Goal: Task Accomplishment & Management: Manage account settings

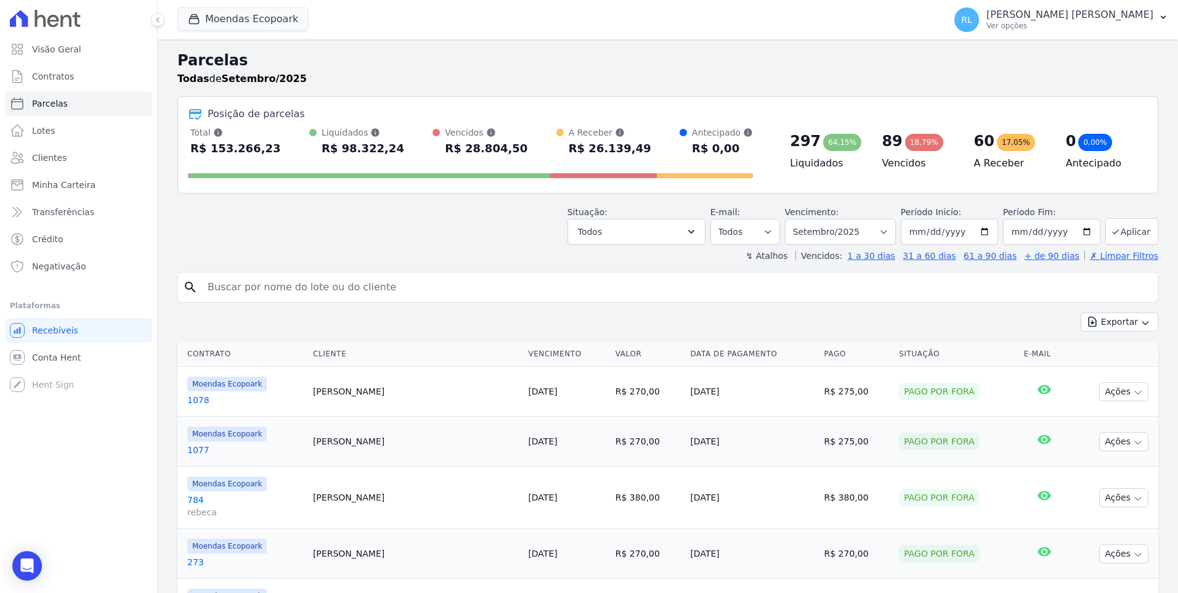
select select
click at [116, 184] on link "Minha Carteira" at bounding box center [78, 185] width 147 height 25
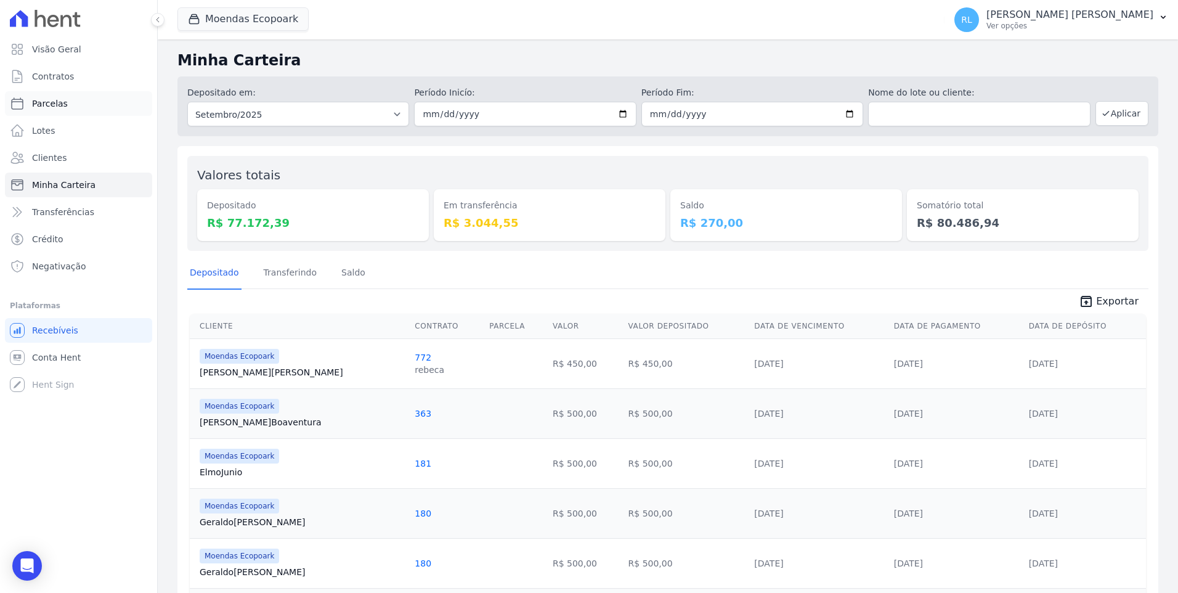
click at [61, 107] on span "Parcelas" at bounding box center [50, 103] width 36 height 12
select select
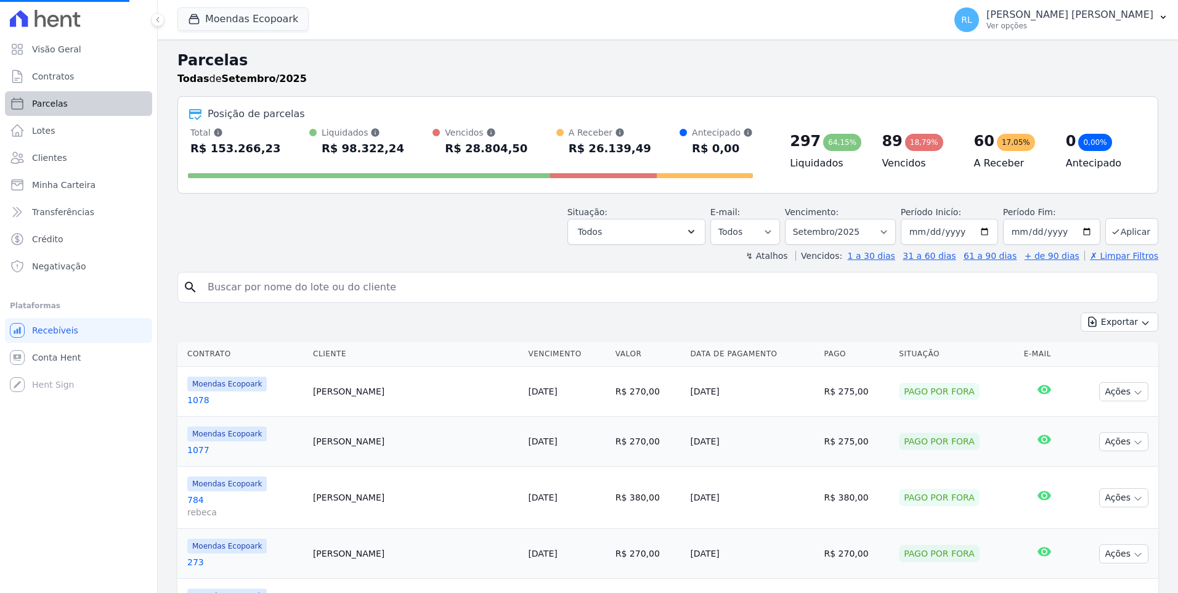
select select
click at [214, 280] on input "search" at bounding box center [676, 287] width 952 height 25
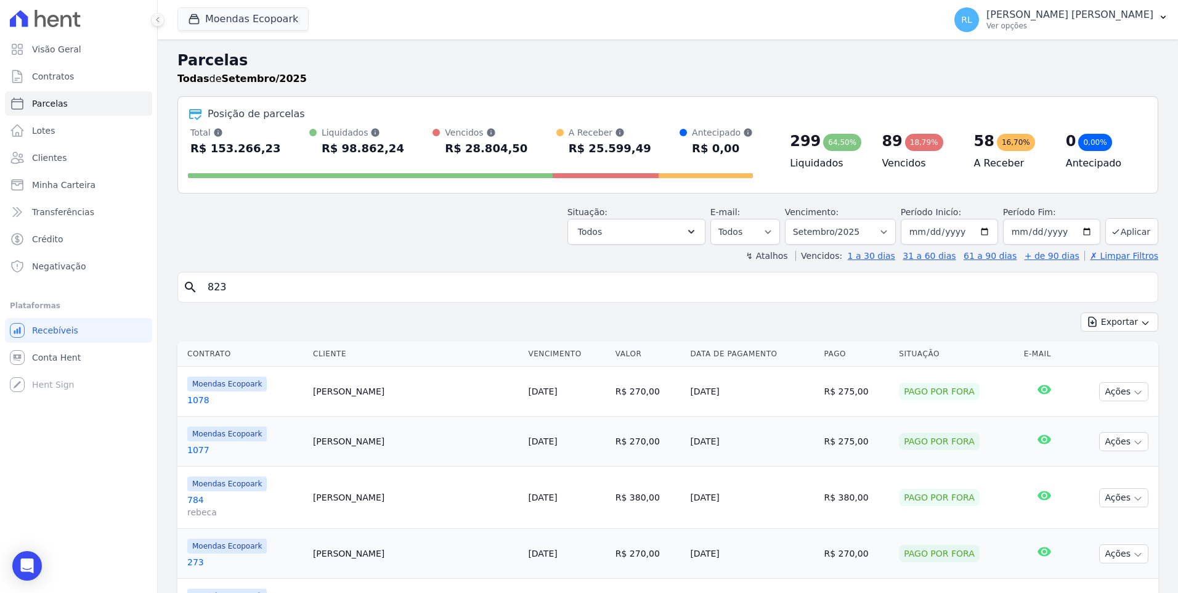
type input "823"
select select
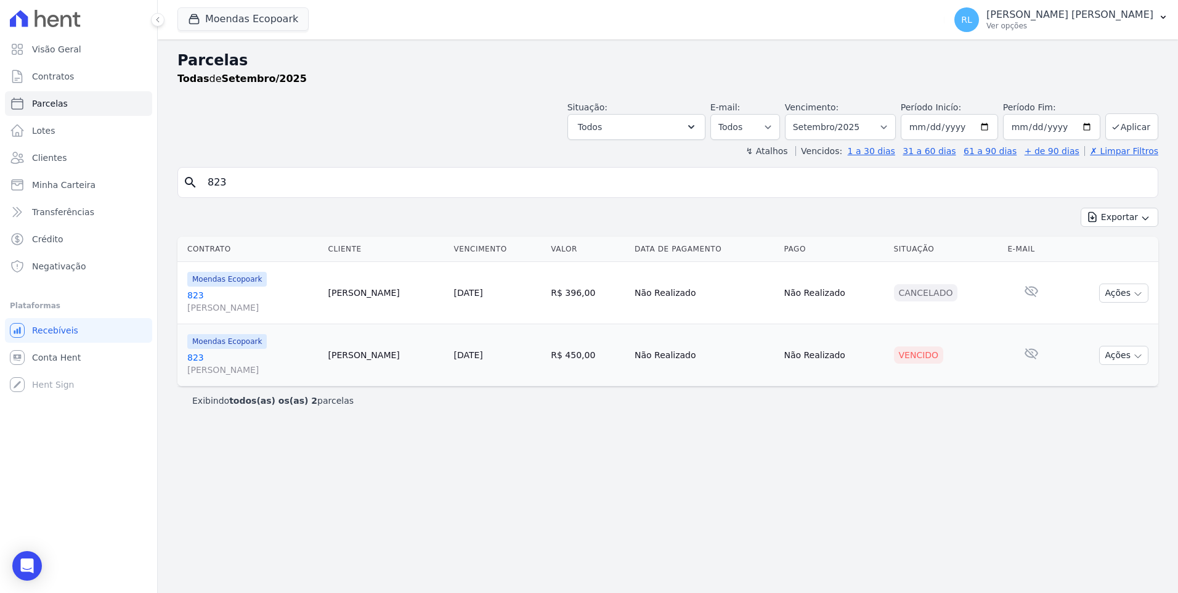
click at [200, 354] on link "823 [PERSON_NAME]" at bounding box center [252, 363] width 131 height 25
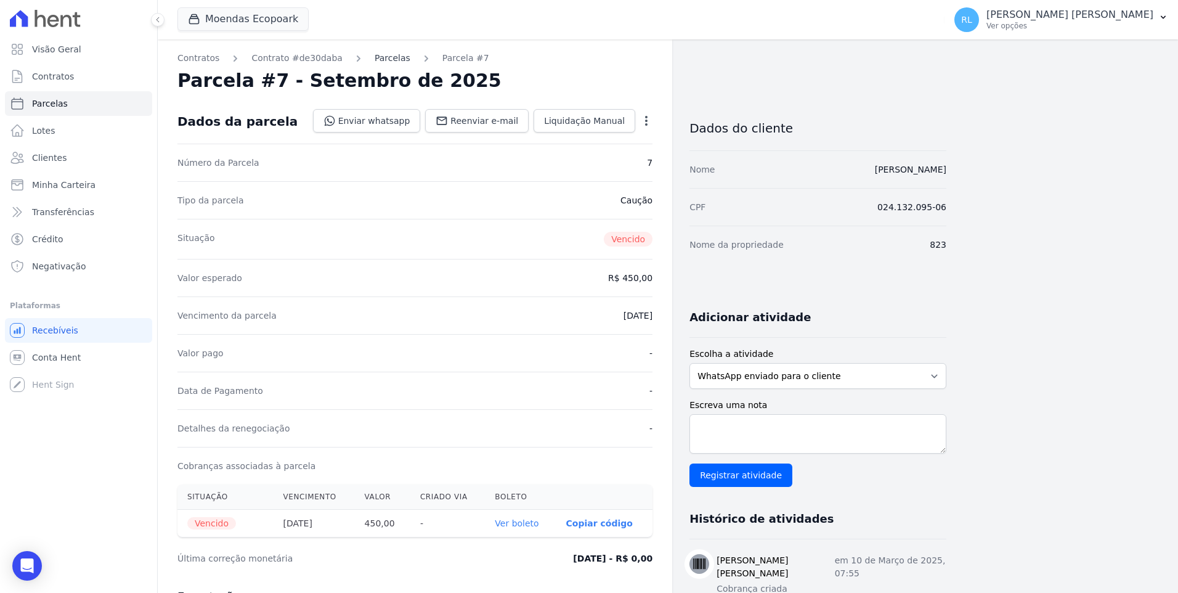
click at [381, 59] on link "Parcelas" at bounding box center [393, 58] width 36 height 13
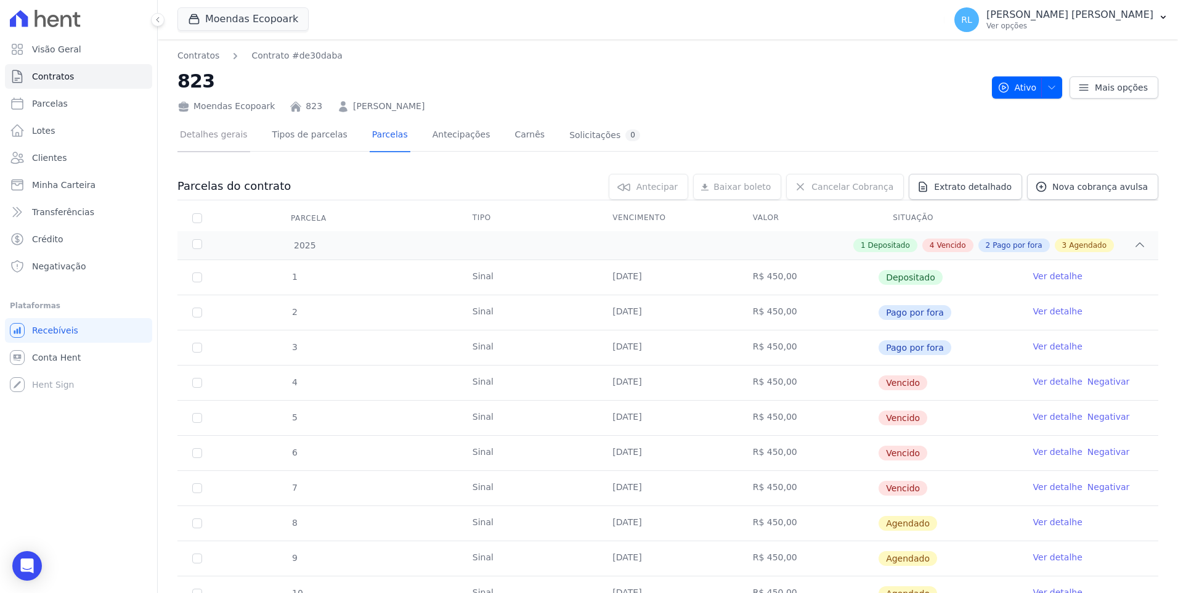
click at [230, 133] on link "Detalhes gerais" at bounding box center [213, 136] width 73 height 33
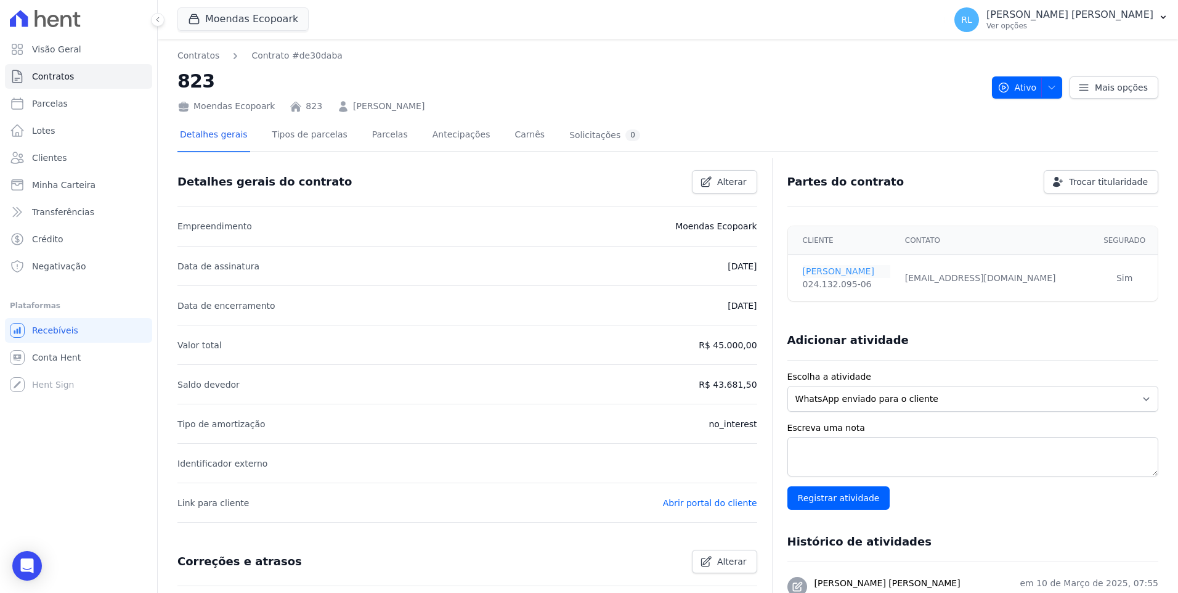
click at [813, 273] on link "[PERSON_NAME]" at bounding box center [846, 271] width 87 height 13
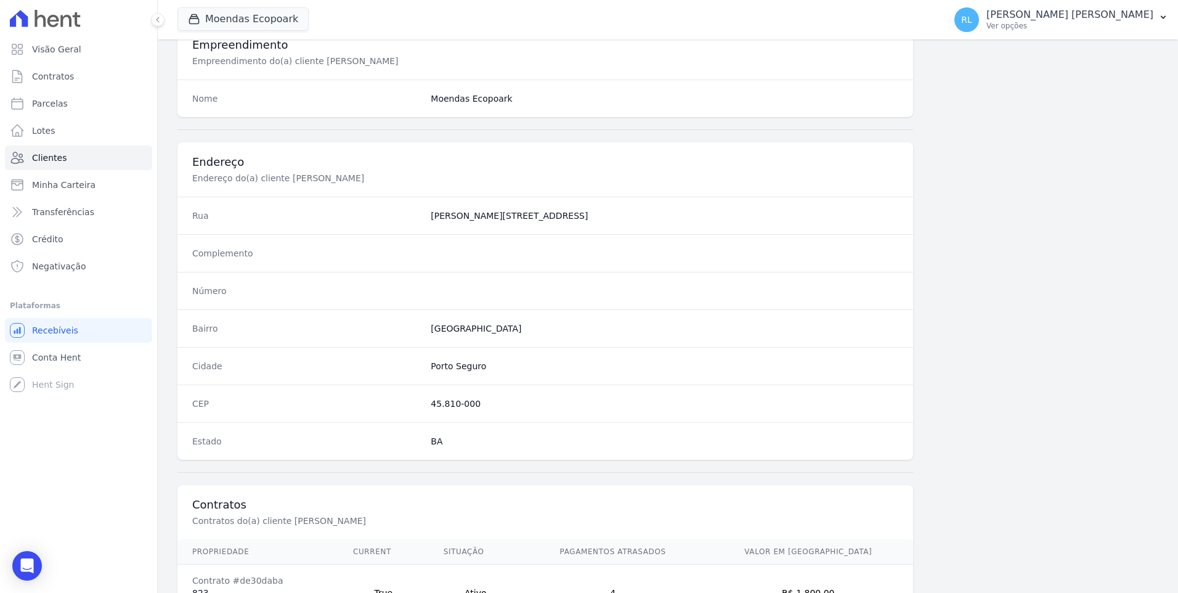
scroll to position [617, 0]
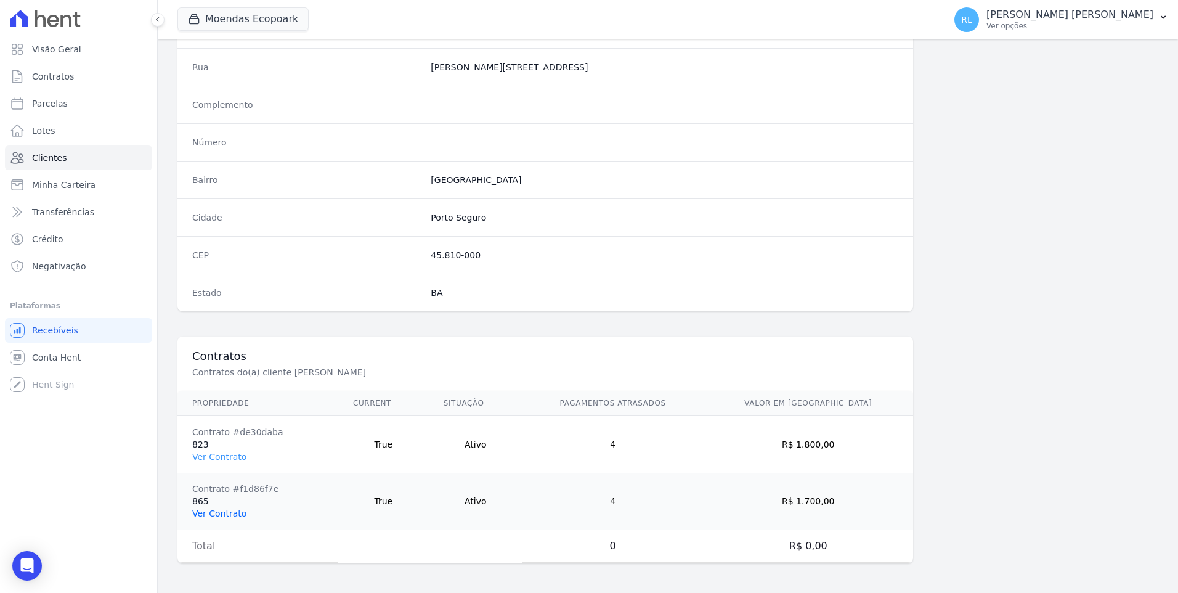
click at [216, 512] on link "Ver Contrato" at bounding box center [219, 513] width 54 height 10
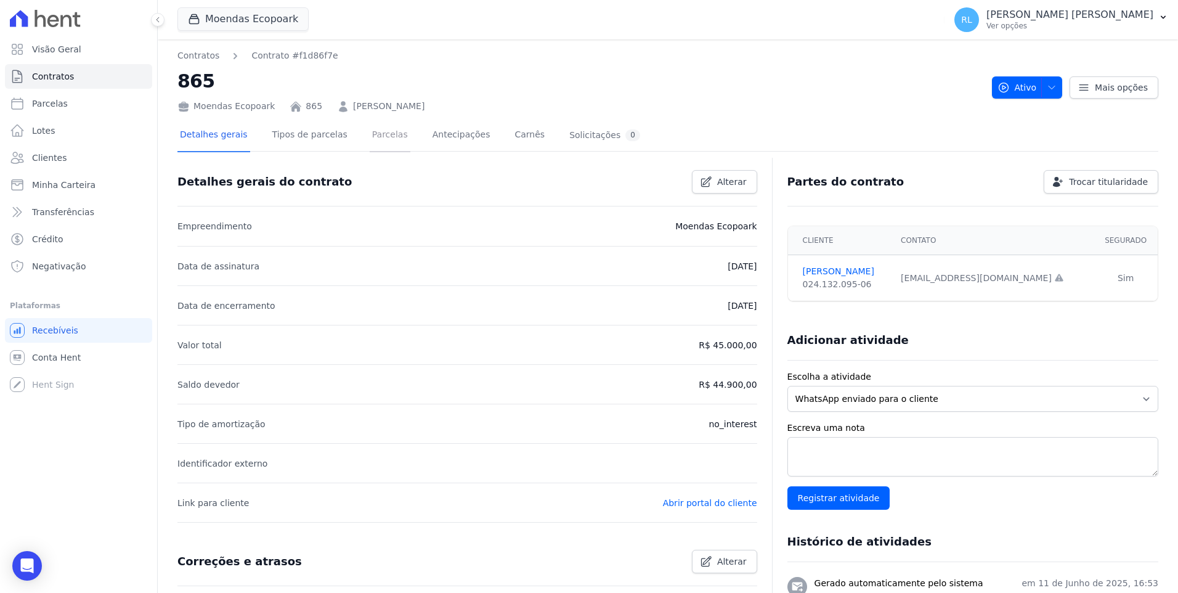
click at [384, 134] on link "Parcelas" at bounding box center [390, 136] width 41 height 33
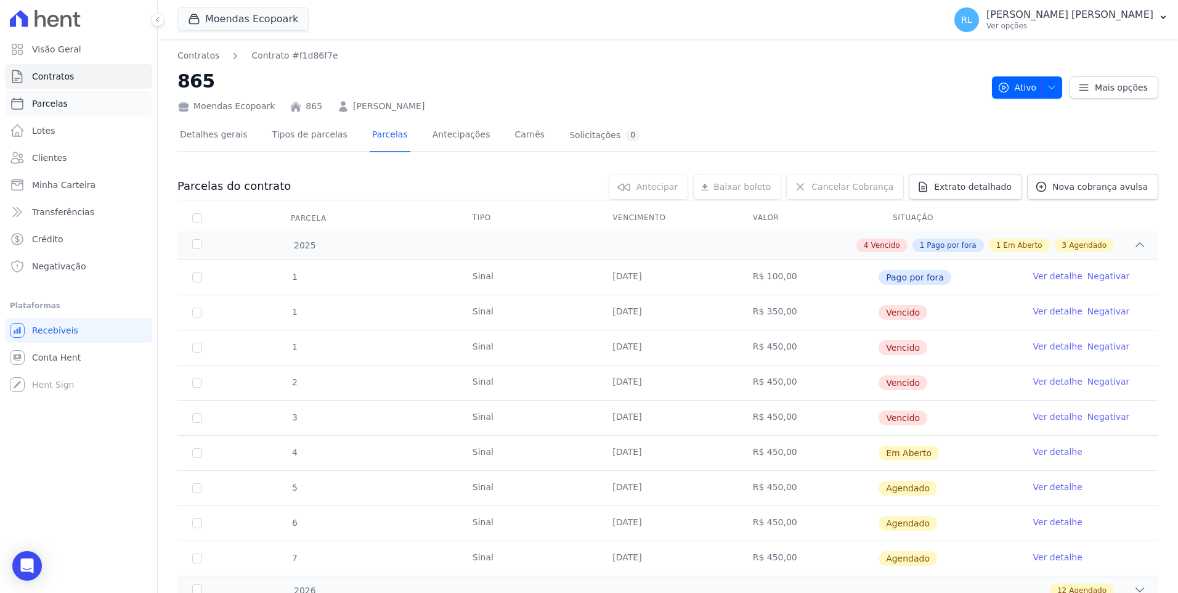
click at [58, 108] on span "Parcelas" at bounding box center [50, 103] width 36 height 12
select select
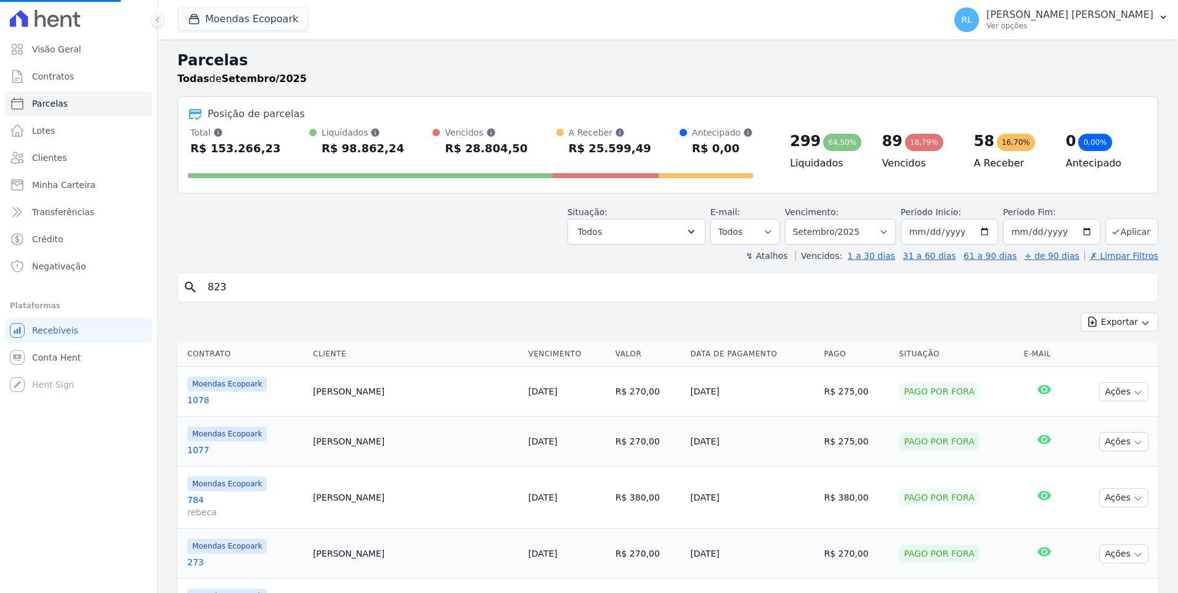
select select
click at [202, 272] on div "search" at bounding box center [667, 287] width 981 height 31
type input "463"
select select
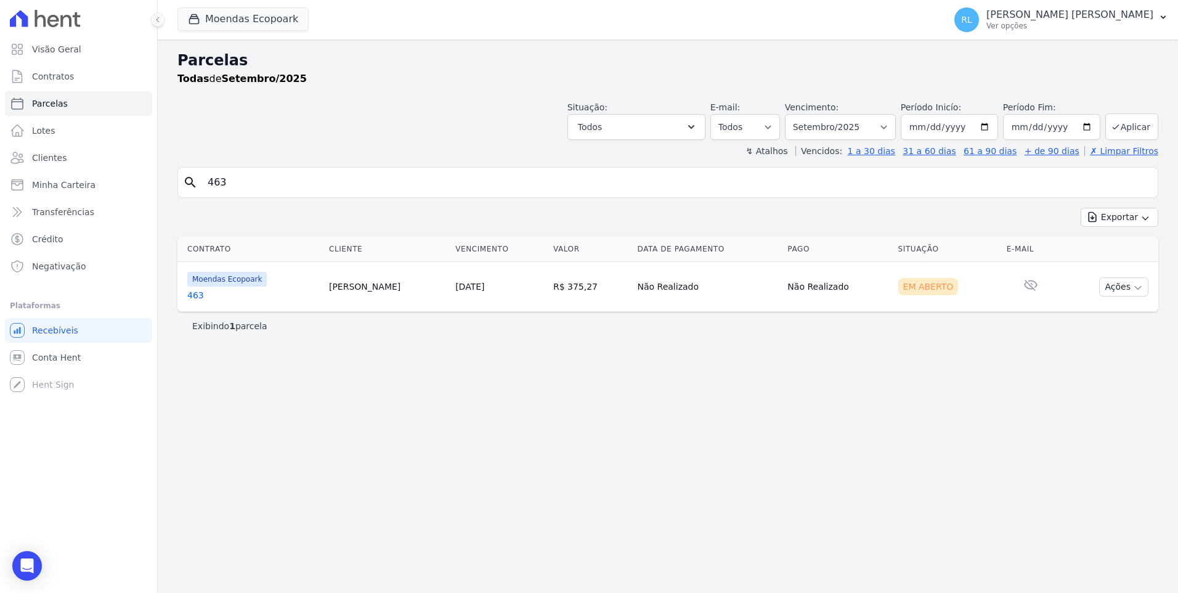
click at [198, 291] on link "463" at bounding box center [253, 295] width 132 height 12
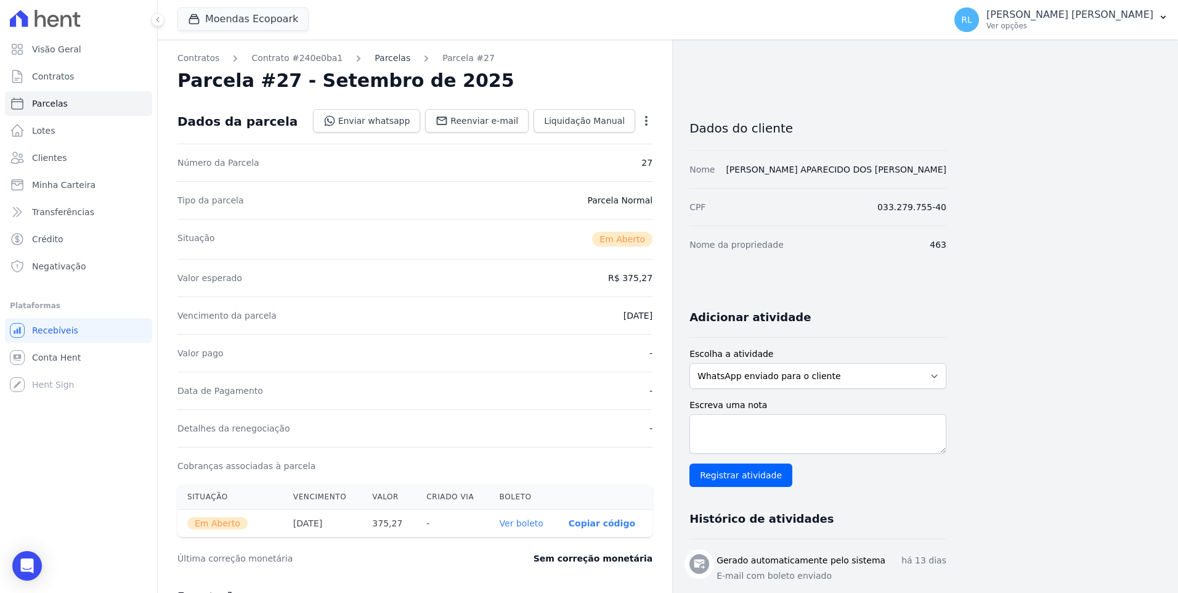
click at [375, 59] on link "Parcelas" at bounding box center [393, 58] width 36 height 13
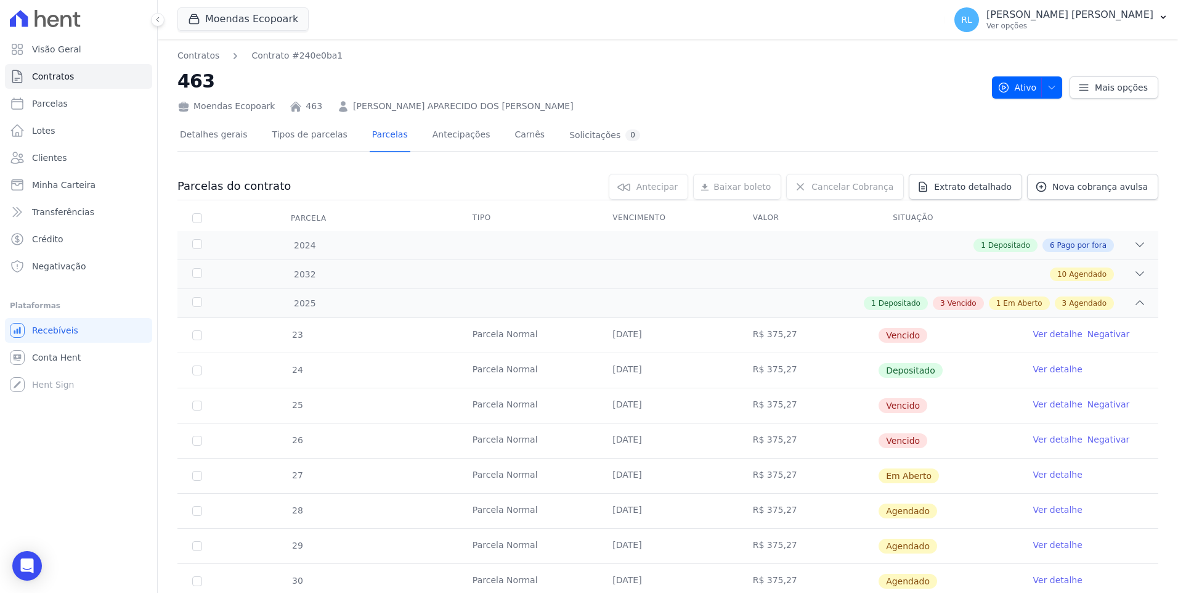
click at [1047, 338] on link "Ver detalhe" at bounding box center [1057, 334] width 49 height 12
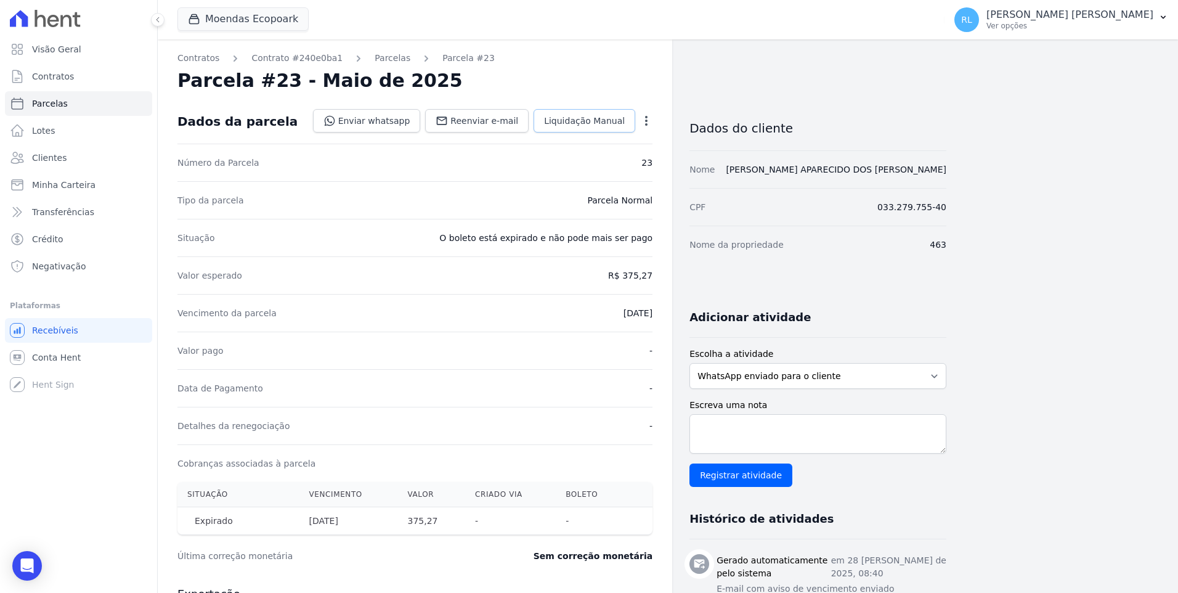
click at [588, 120] on span "Liquidação Manual" at bounding box center [584, 121] width 81 height 12
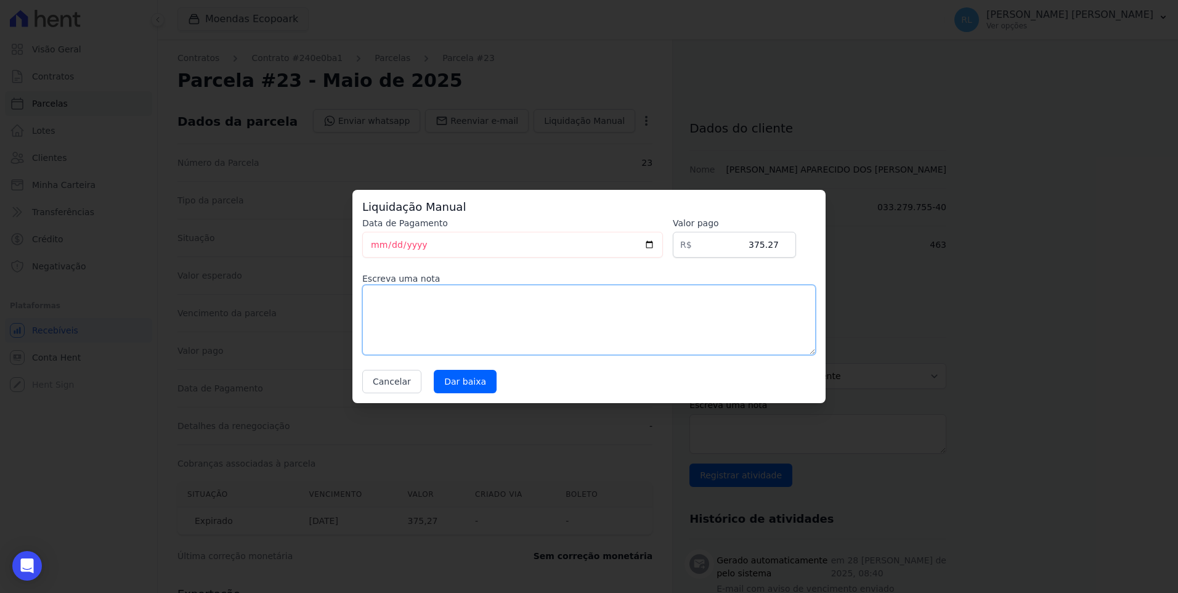
click at [423, 311] on textarea at bounding box center [588, 320] width 453 height 70
type textarea "pix"
click at [449, 380] on input "Dar baixa" at bounding box center [465, 381] width 63 height 23
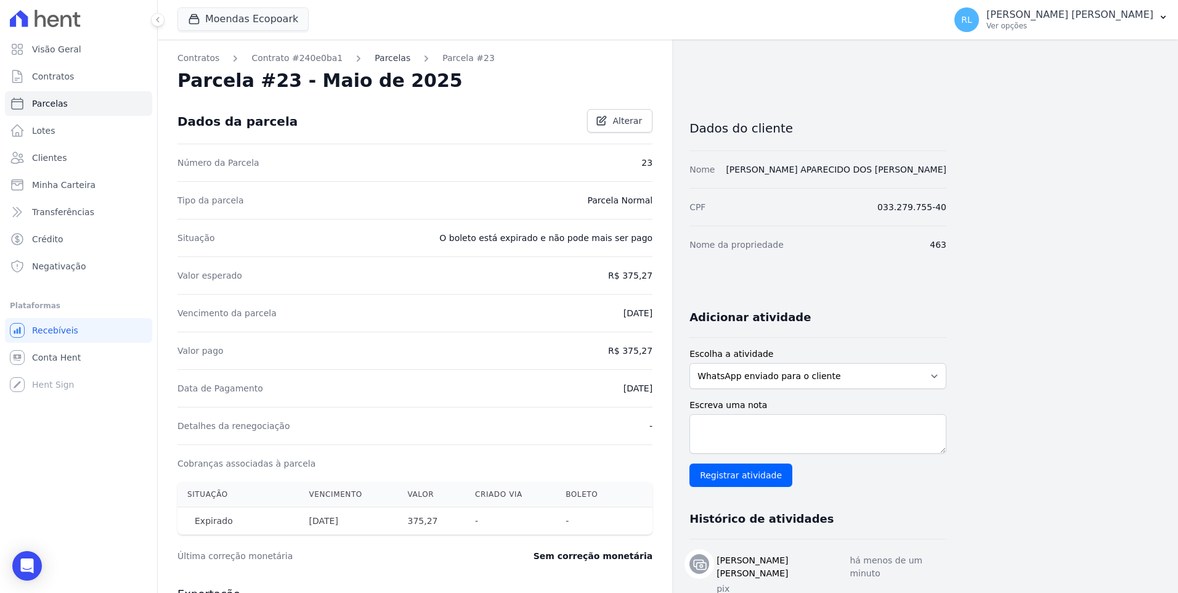
click at [375, 60] on link "Parcelas" at bounding box center [393, 58] width 36 height 13
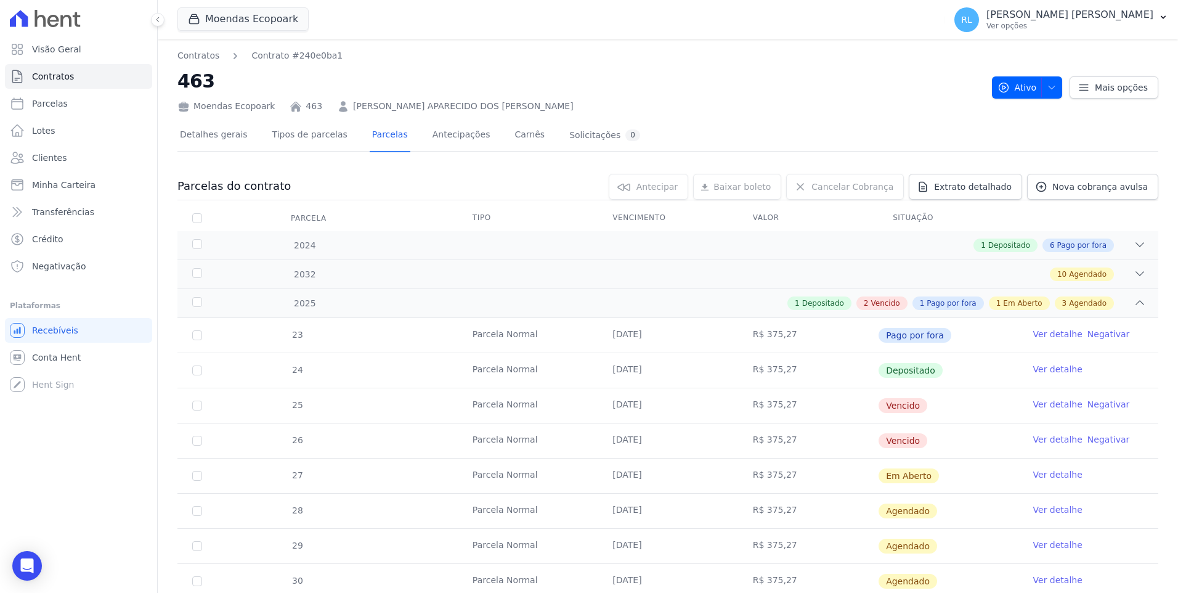
click at [1049, 405] on link "Ver detalhe" at bounding box center [1057, 404] width 49 height 12
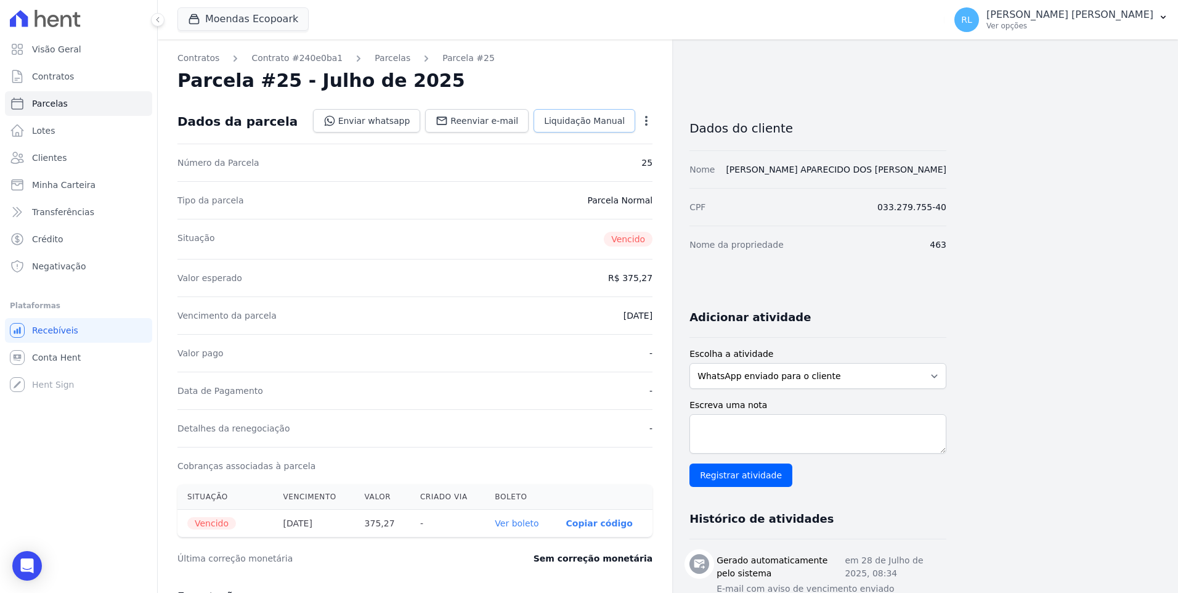
click at [570, 122] on span "Liquidação Manual" at bounding box center [584, 121] width 81 height 12
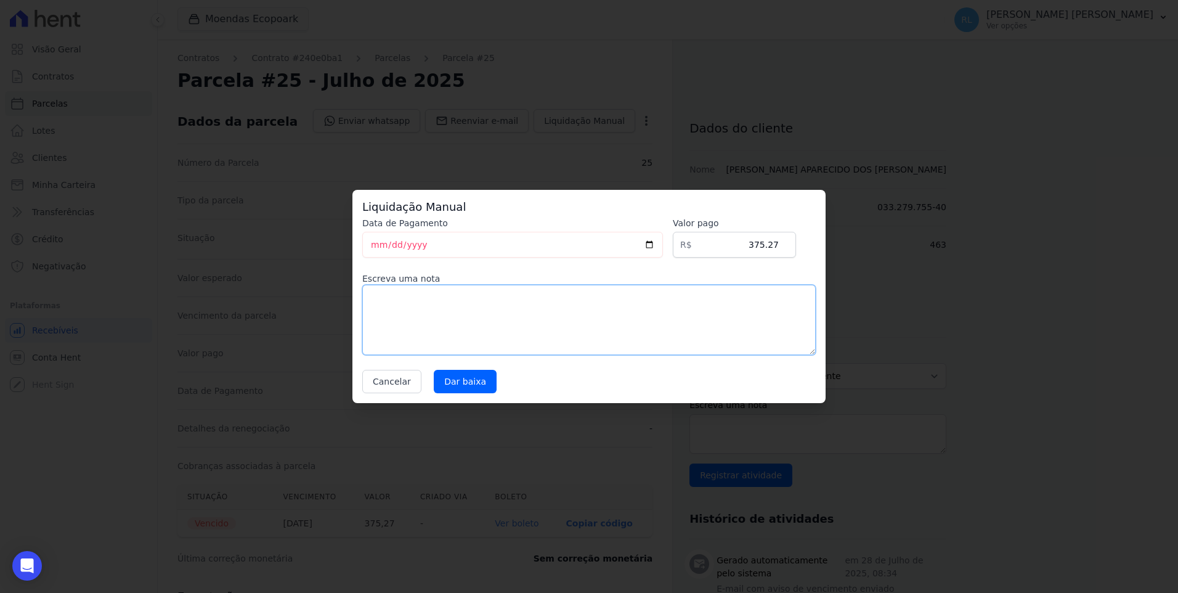
click at [406, 324] on textarea at bounding box center [588, 320] width 453 height 70
type textarea "pix"
click at [453, 377] on input "Dar baixa" at bounding box center [465, 381] width 63 height 23
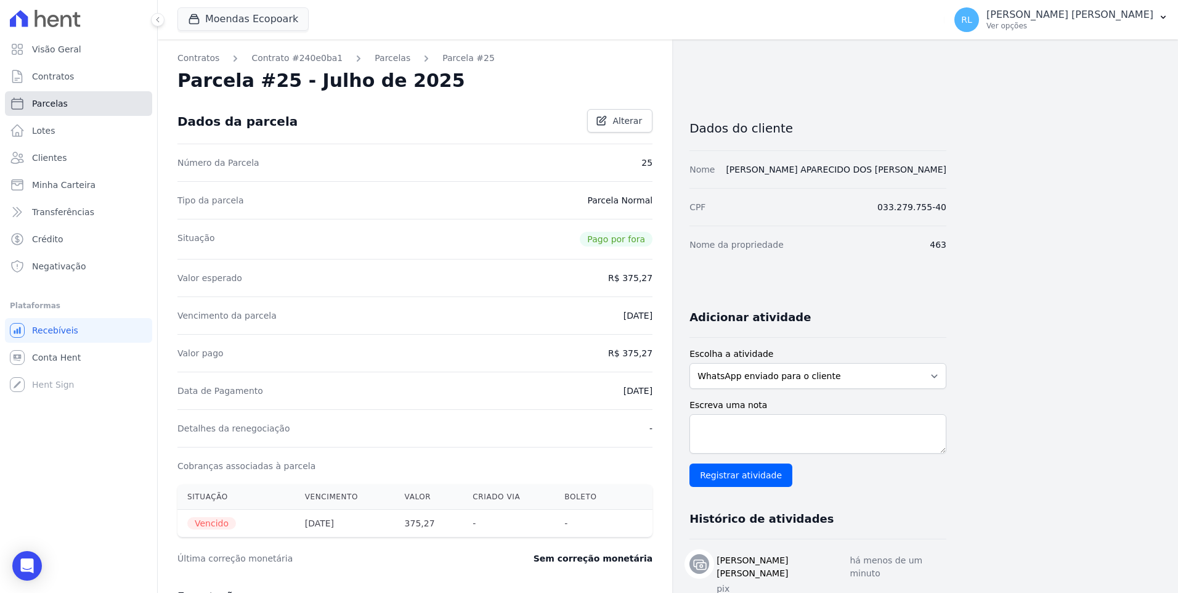
click at [49, 99] on span "Parcelas" at bounding box center [50, 103] width 36 height 12
select select
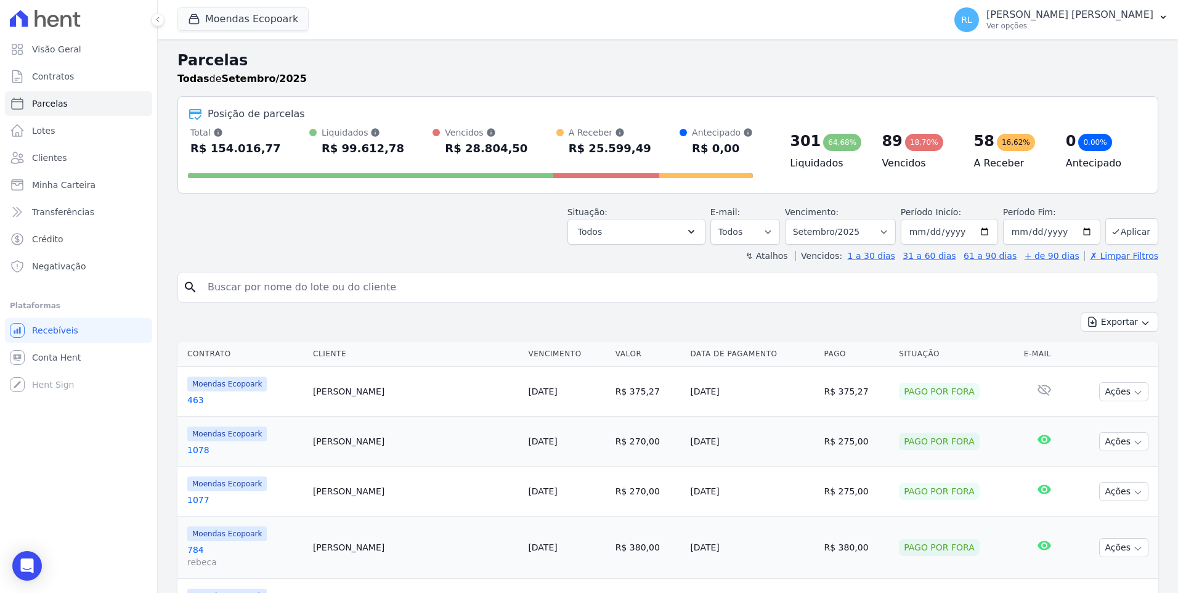
click at [241, 280] on input "search" at bounding box center [676, 287] width 952 height 25
type input "464"
select select
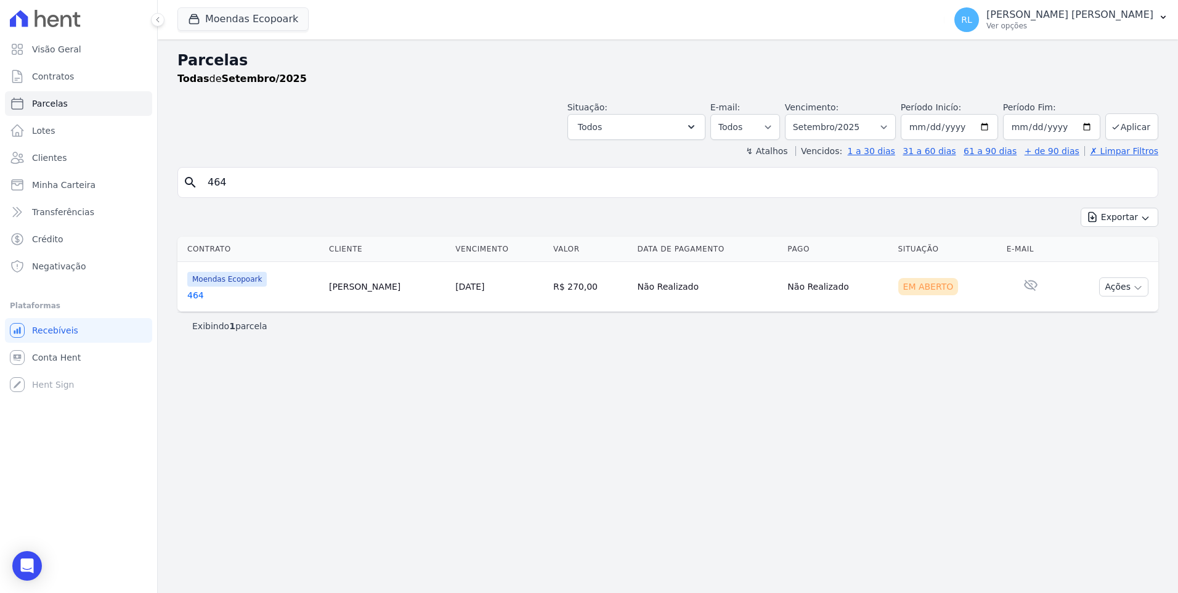
click at [200, 300] on link "464" at bounding box center [253, 295] width 132 height 12
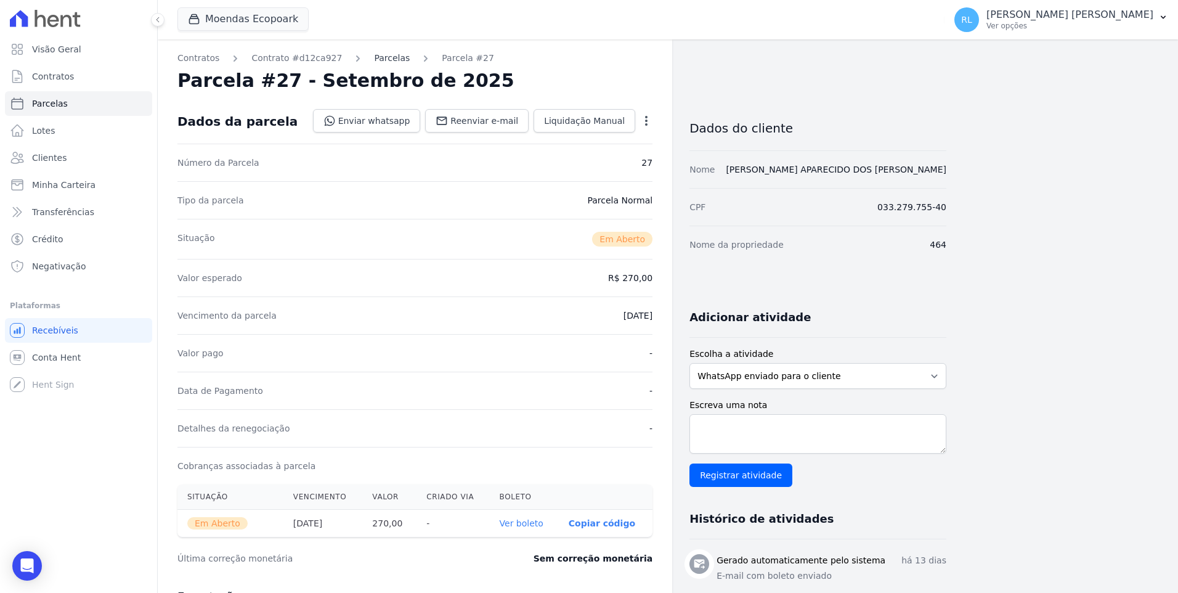
click at [380, 57] on link "Parcelas" at bounding box center [392, 58] width 36 height 13
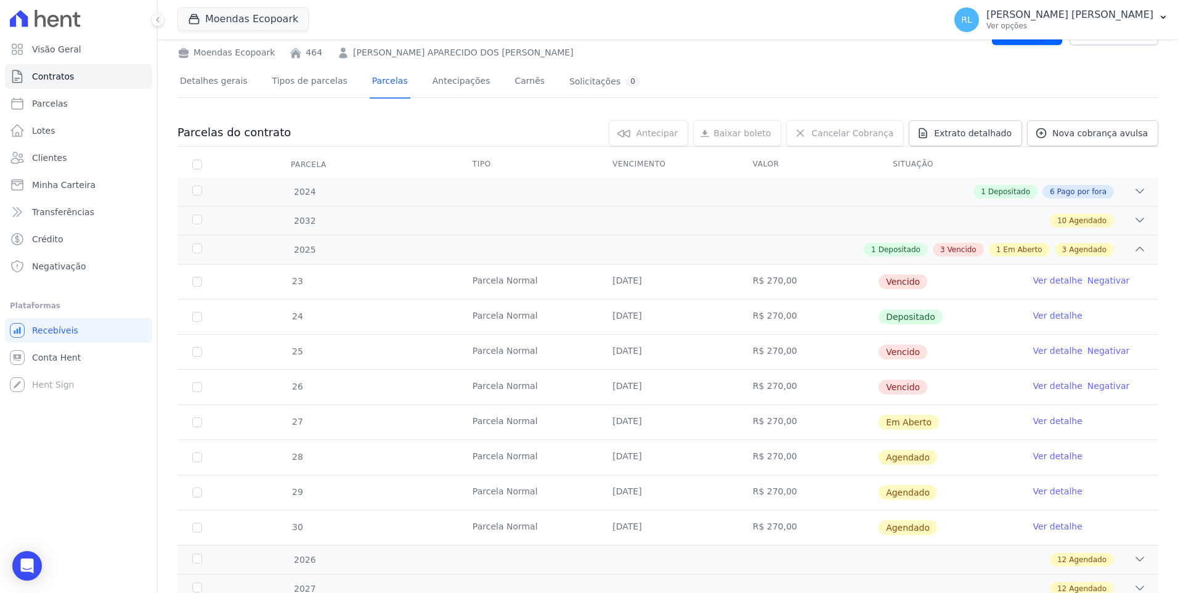
scroll to position [185, 0]
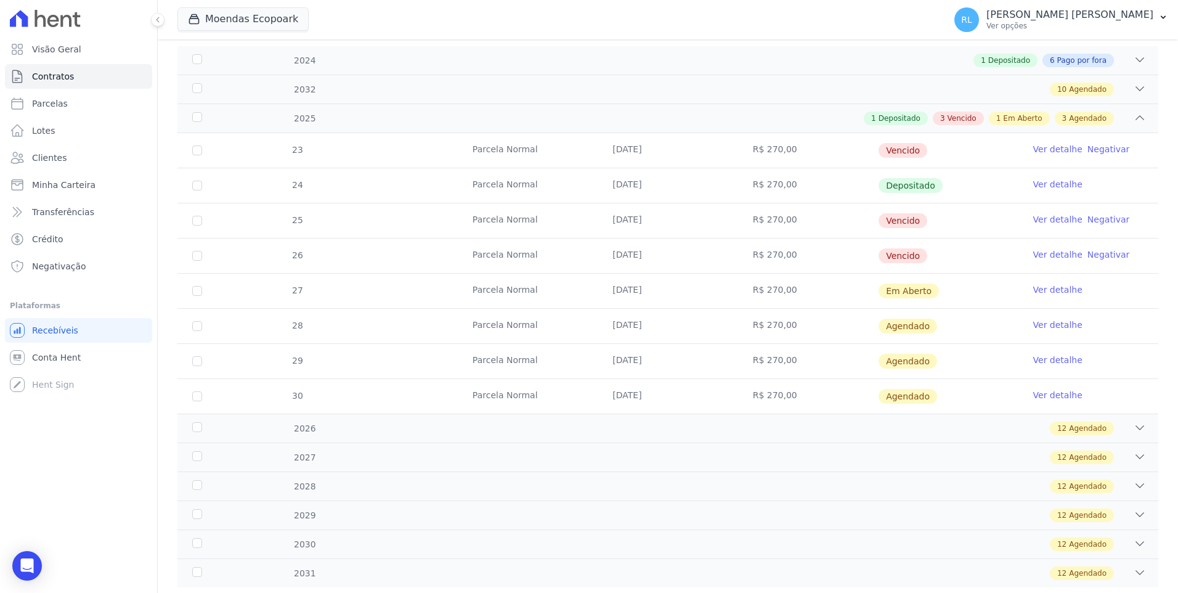
click at [1036, 148] on link "Ver detalhe" at bounding box center [1057, 149] width 49 height 12
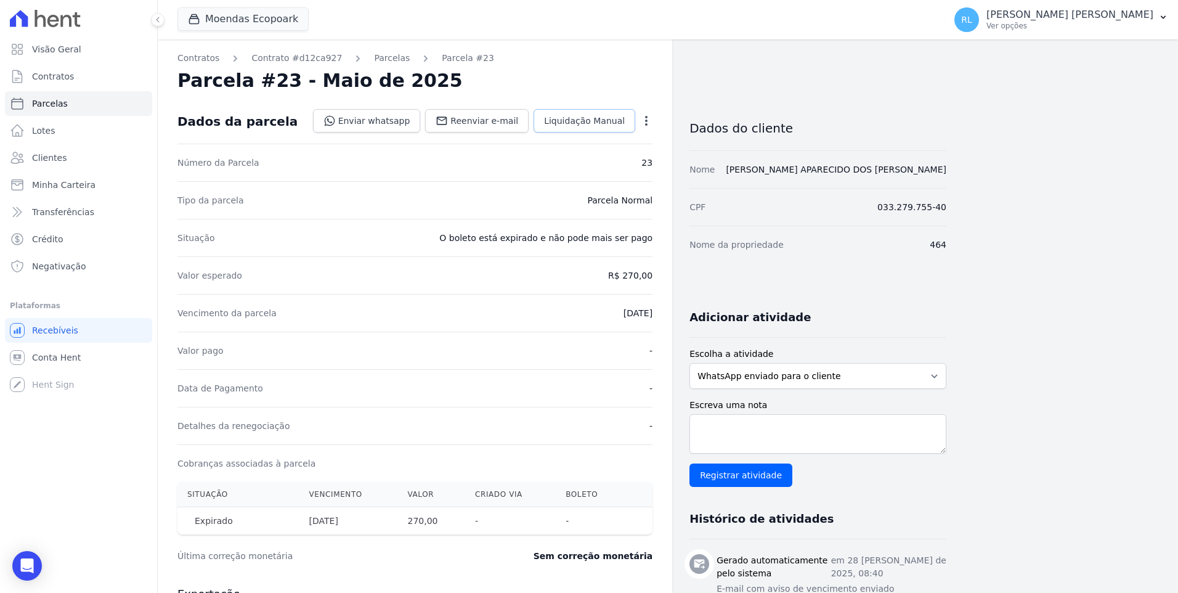
click at [572, 128] on link "Liquidação Manual" at bounding box center [585, 120] width 102 height 23
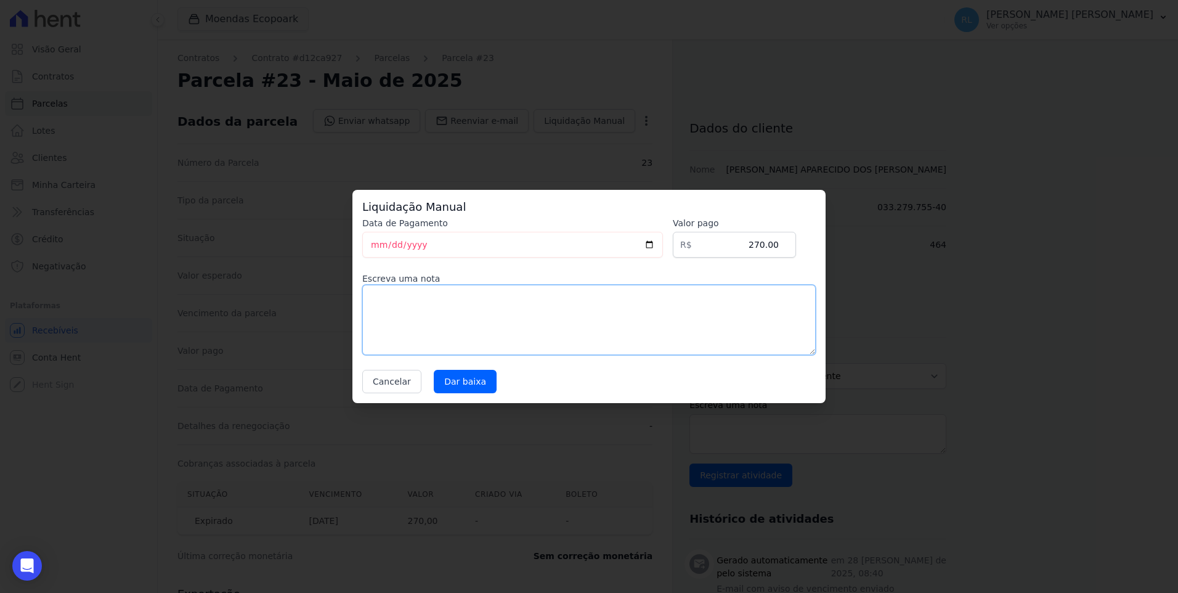
click at [429, 294] on textarea at bounding box center [588, 320] width 453 height 70
type textarea "pix"
click at [449, 380] on input "Dar baixa" at bounding box center [465, 381] width 63 height 23
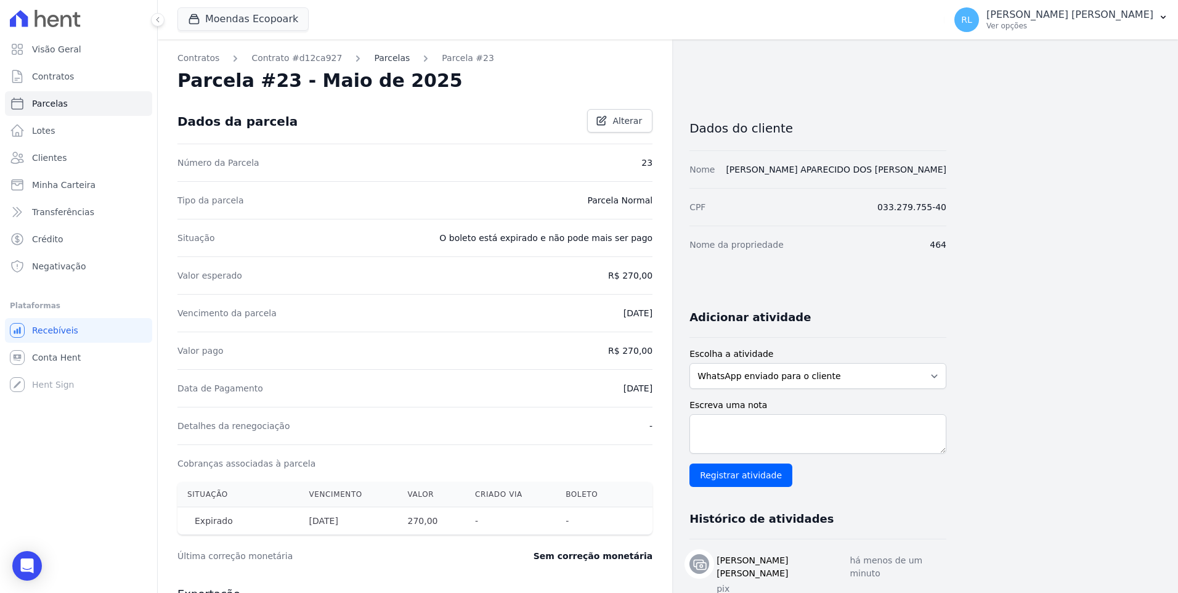
click at [376, 60] on link "Parcelas" at bounding box center [392, 58] width 36 height 13
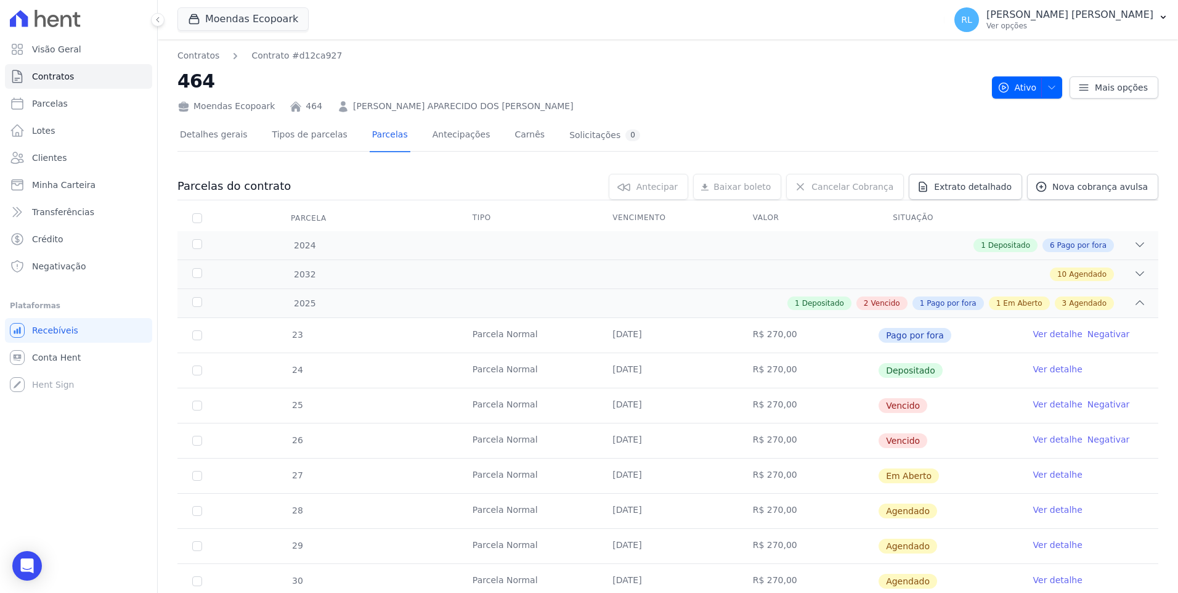
click at [1034, 404] on link "Ver detalhe" at bounding box center [1057, 404] width 49 height 12
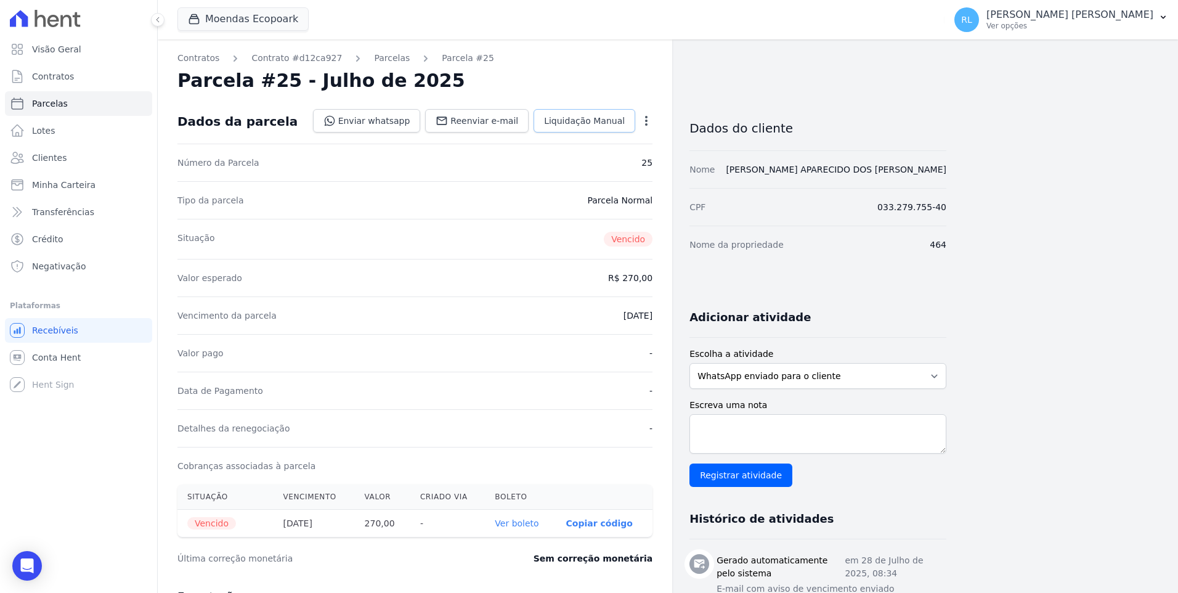
click at [607, 132] on link "Liquidação Manual" at bounding box center [585, 120] width 102 height 23
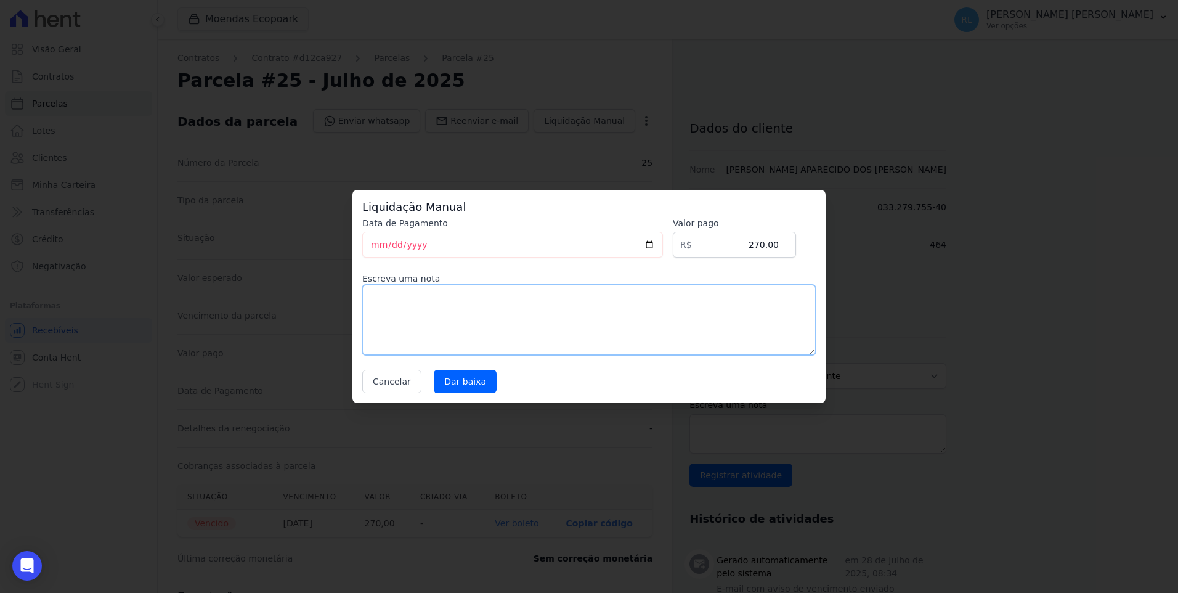
click at [432, 335] on textarea at bounding box center [588, 320] width 453 height 70
type textarea "pix"
click at [455, 386] on input "Dar baixa" at bounding box center [465, 381] width 63 height 23
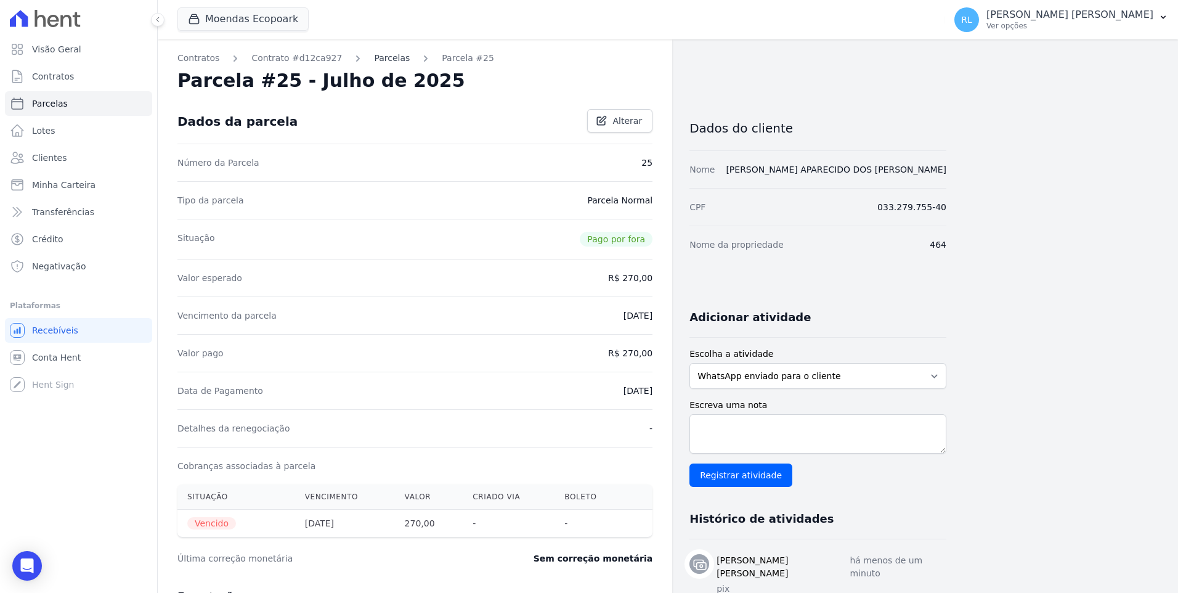
click at [374, 60] on link "Parcelas" at bounding box center [392, 58] width 36 height 13
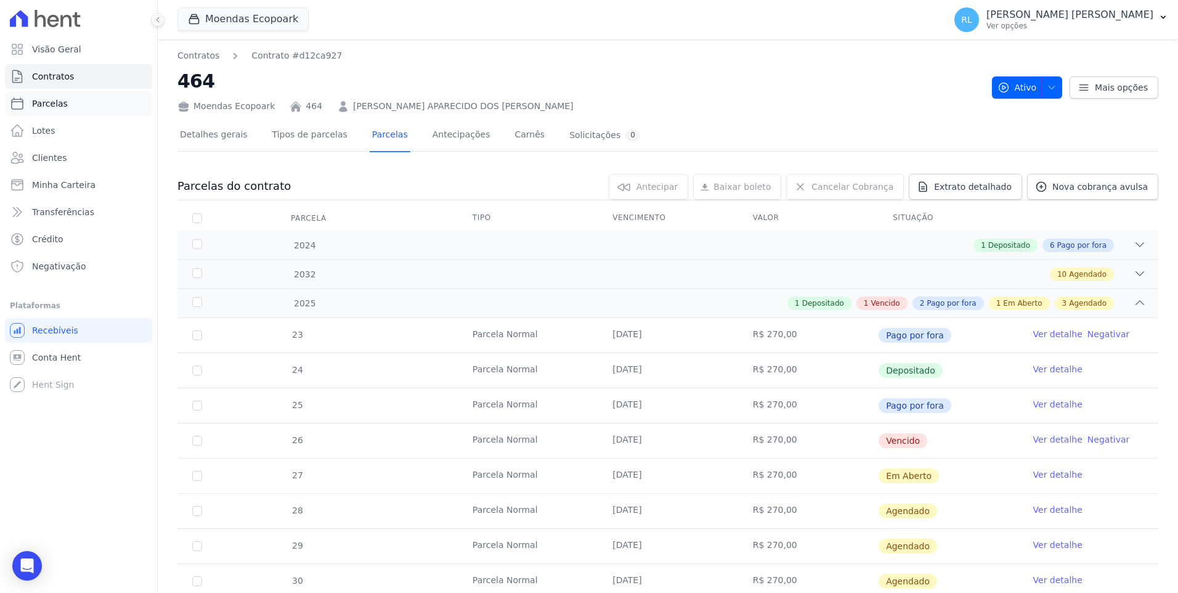
click at [63, 99] on span "Parcelas" at bounding box center [50, 103] width 36 height 12
select select
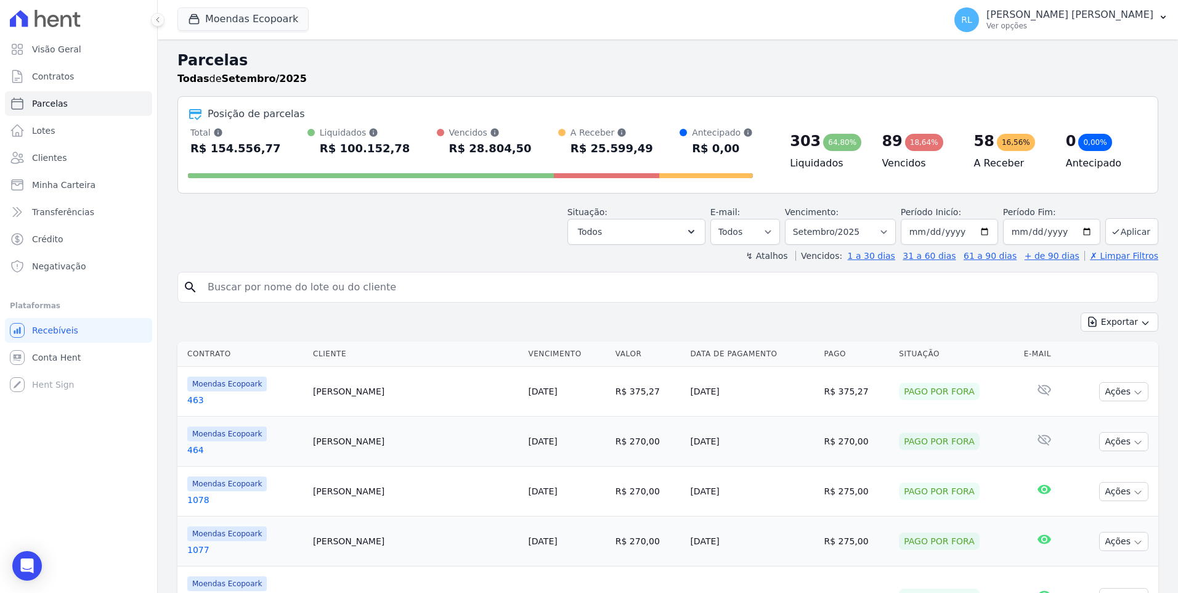
click at [334, 299] on input "search" at bounding box center [676, 287] width 952 height 25
type input "ana"
select select
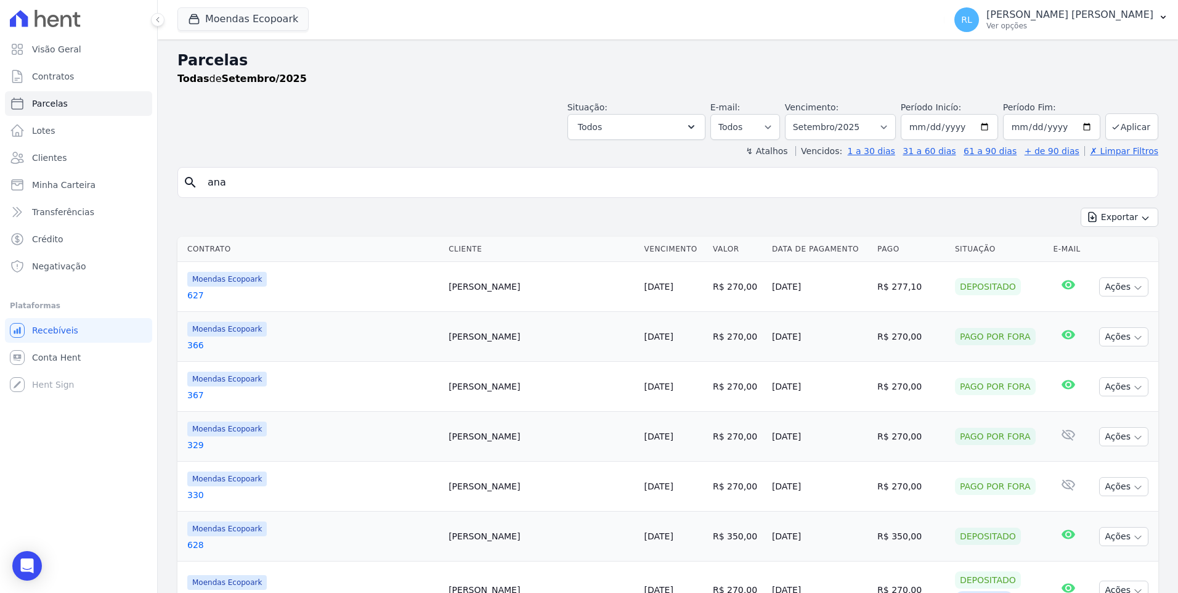
drag, startPoint x: 248, startPoint y: 191, endPoint x: 195, endPoint y: 187, distance: 53.2
click at [195, 187] on div "search [PERSON_NAME]" at bounding box center [667, 182] width 981 height 31
type input "1054"
select select
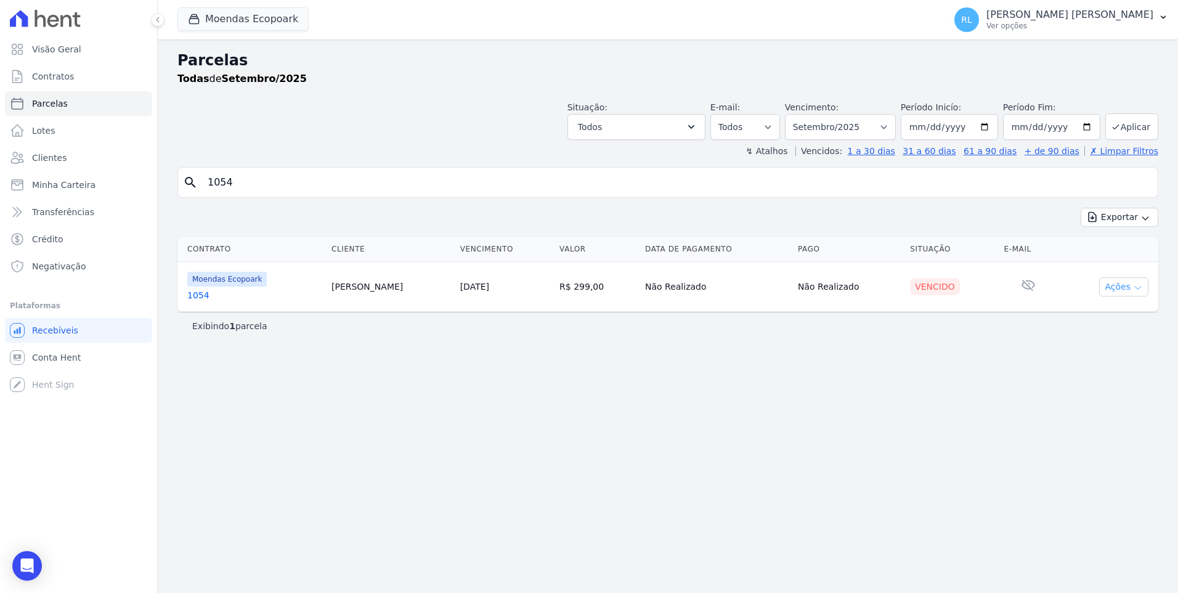
click at [1129, 284] on button "Ações" at bounding box center [1123, 286] width 49 height 19
click at [1103, 311] on link "Ver boleto" at bounding box center [1119, 315] width 118 height 23
click at [242, 184] on input "1054" at bounding box center [676, 182] width 952 height 25
type input "1055"
select select
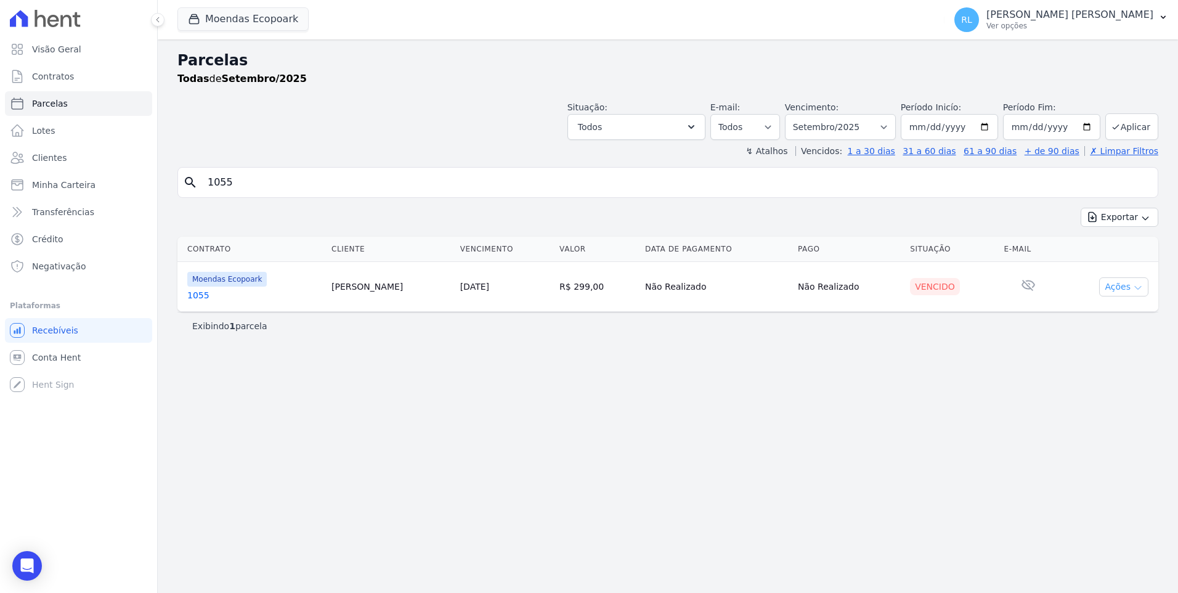
click at [1111, 288] on button "Ações" at bounding box center [1123, 286] width 49 height 19
click at [1100, 312] on link "Ver boleto" at bounding box center [1119, 315] width 118 height 23
click at [234, 189] on input "1055" at bounding box center [676, 182] width 952 height 25
type input "1052"
select select
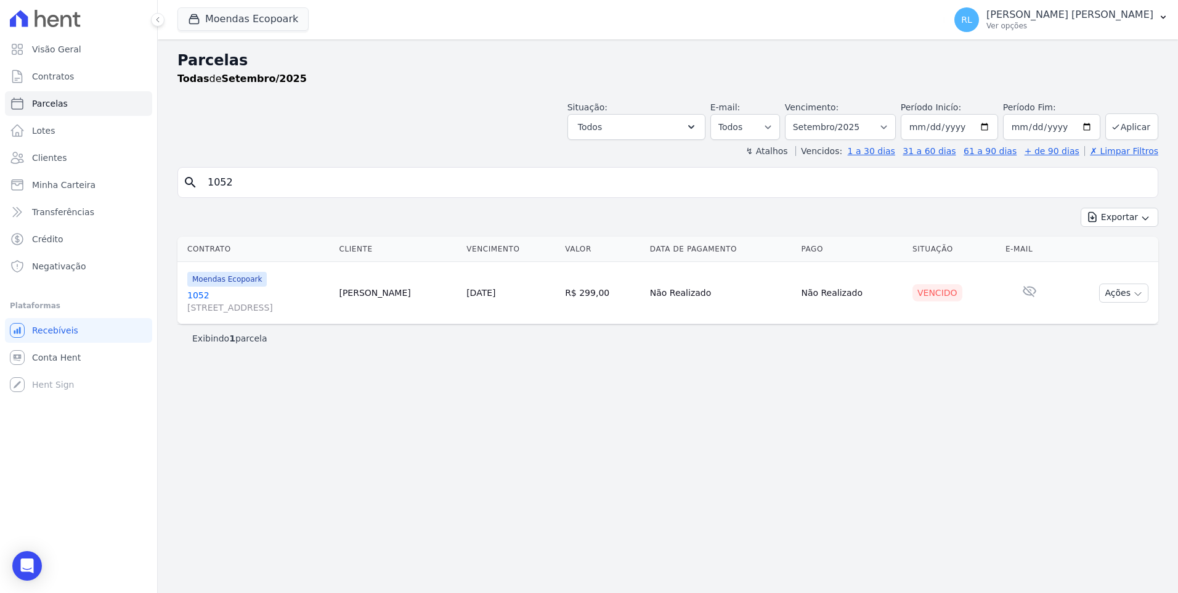
click at [1145, 306] on td "Ações Ver boleto [GEOGRAPHIC_DATA] Antecipação não disponível Enviar whatsapp R…" at bounding box center [1108, 293] width 100 height 62
click at [1142, 295] on icon "button" at bounding box center [1138, 294] width 10 height 10
click at [1119, 315] on link "Ver boleto" at bounding box center [1119, 321] width 118 height 23
click at [245, 178] on input "1052" at bounding box center [676, 182] width 952 height 25
type input "1053"
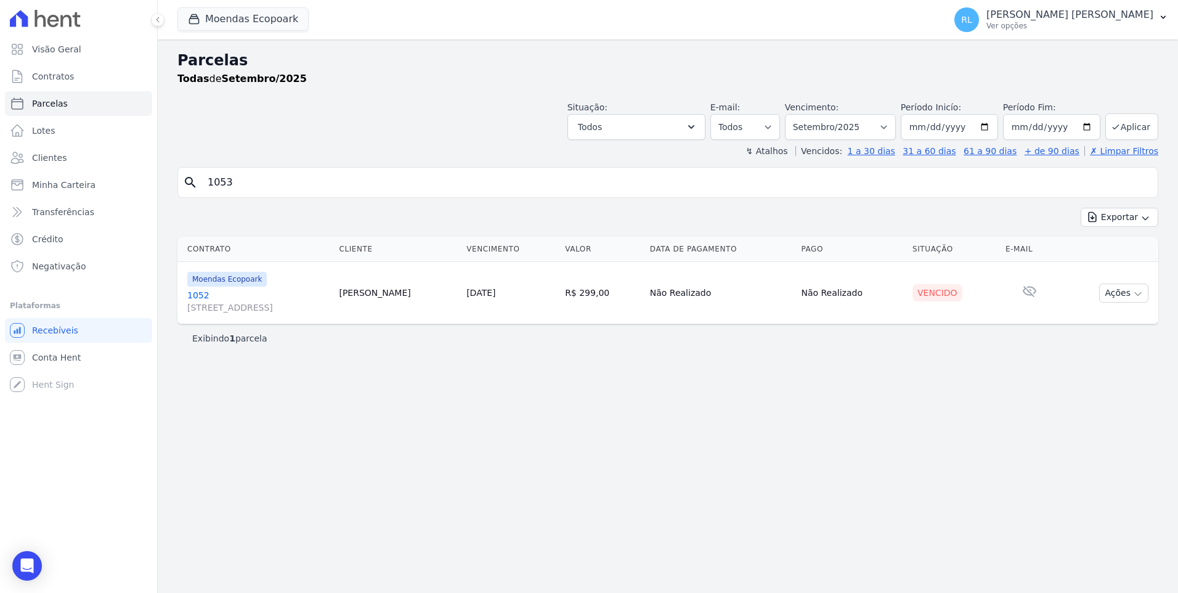
select select
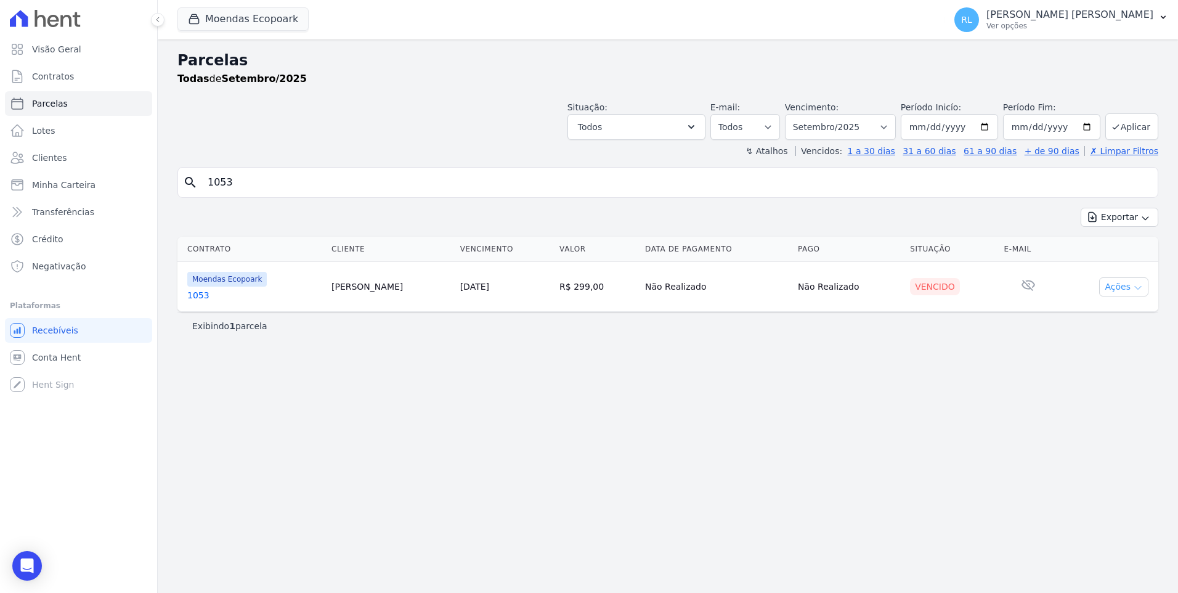
click at [1140, 294] on button "Ações" at bounding box center [1123, 286] width 49 height 19
click at [1102, 319] on link "Ver boleto" at bounding box center [1119, 315] width 118 height 23
click at [1140, 315] on link "Ver boleto" at bounding box center [1119, 315] width 118 height 23
click at [79, 187] on span "Minha Carteira" at bounding box center [63, 185] width 63 height 12
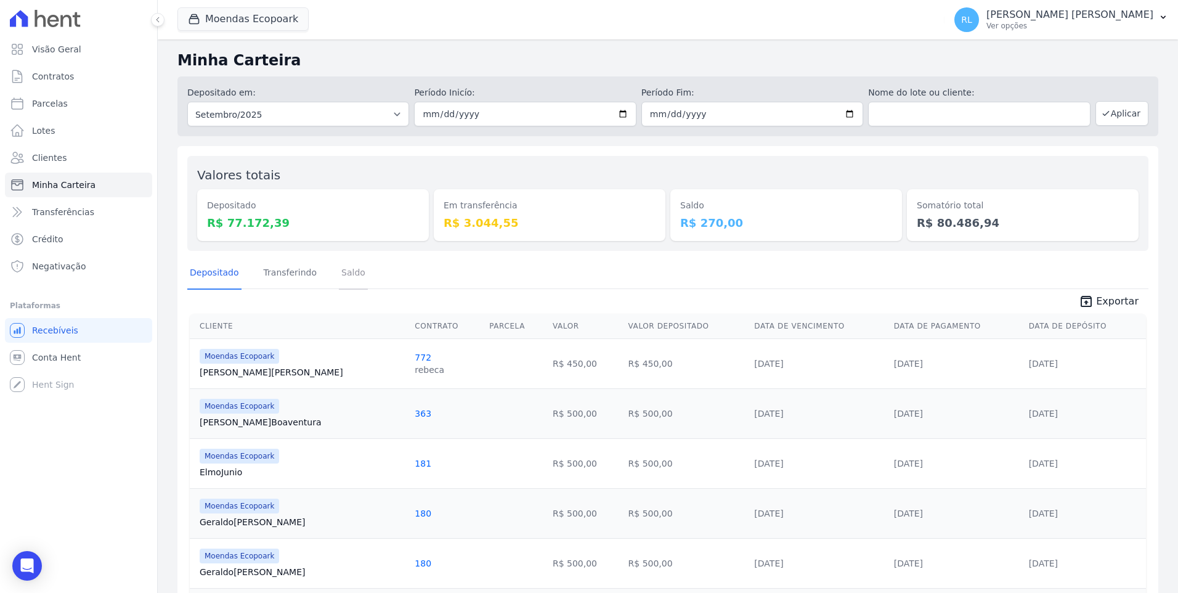
click at [342, 280] on link "Saldo" at bounding box center [353, 274] width 29 height 32
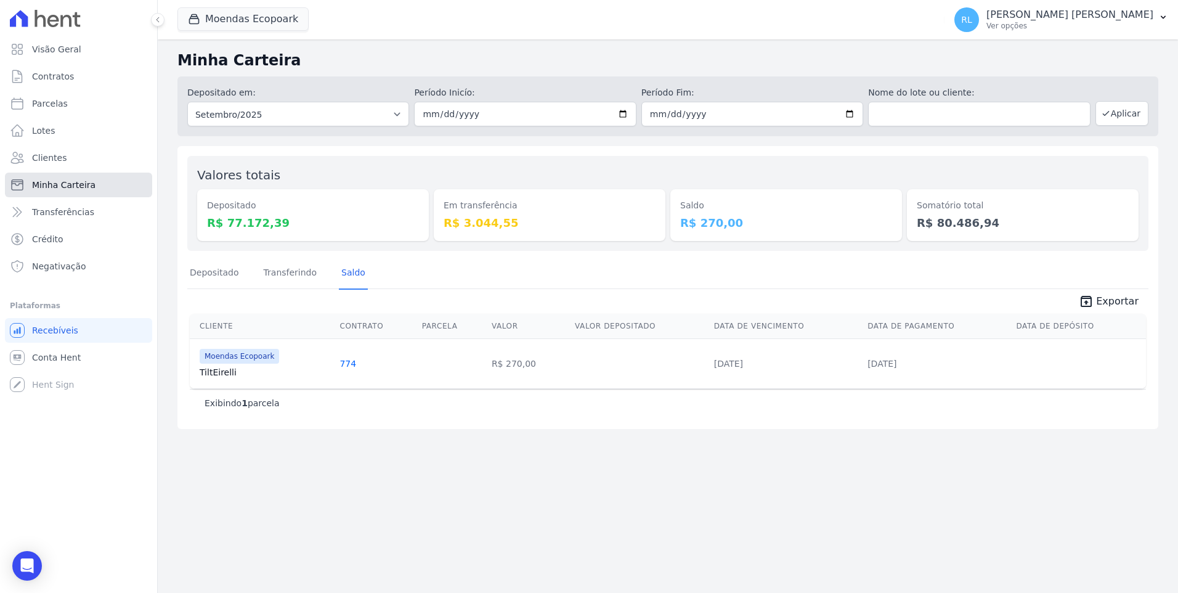
click at [79, 188] on span "Minha Carteira" at bounding box center [63, 185] width 63 height 12
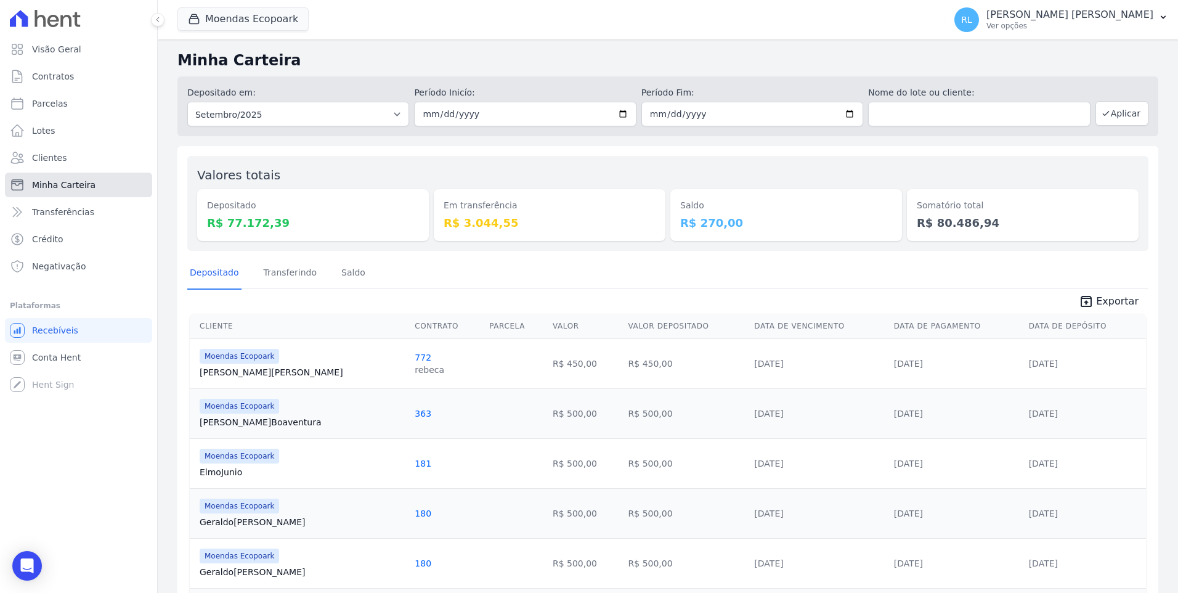
click at [77, 190] on span "Minha Carteira" at bounding box center [63, 185] width 63 height 12
